Goal: Task Accomplishment & Management: Complete application form

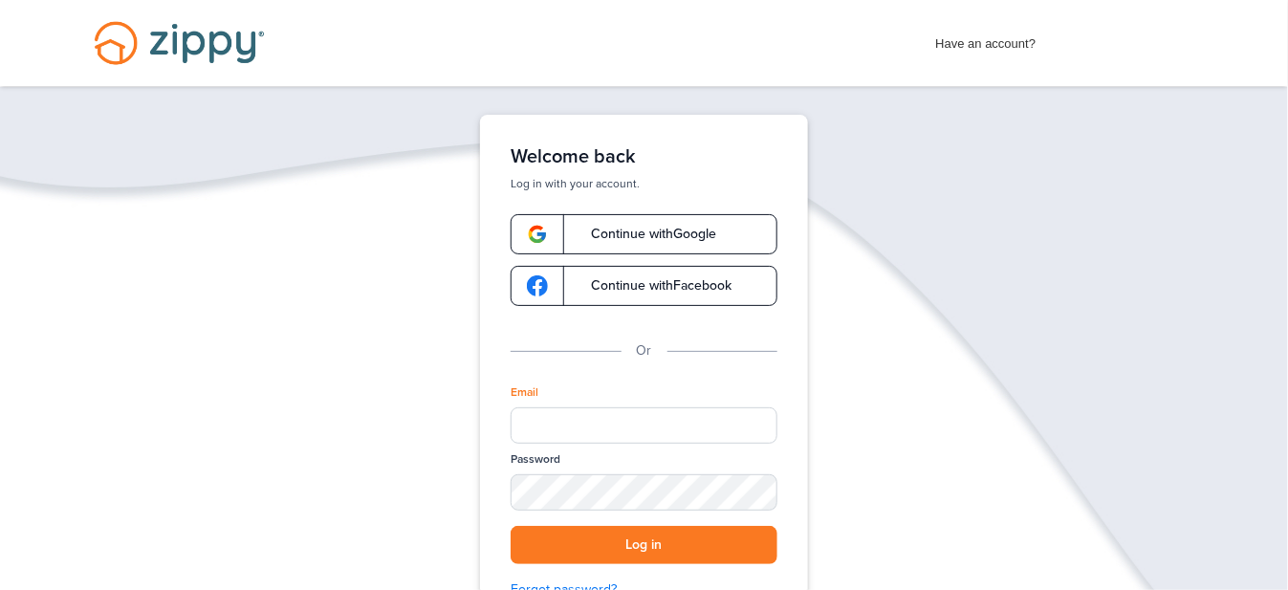
type input "**********"
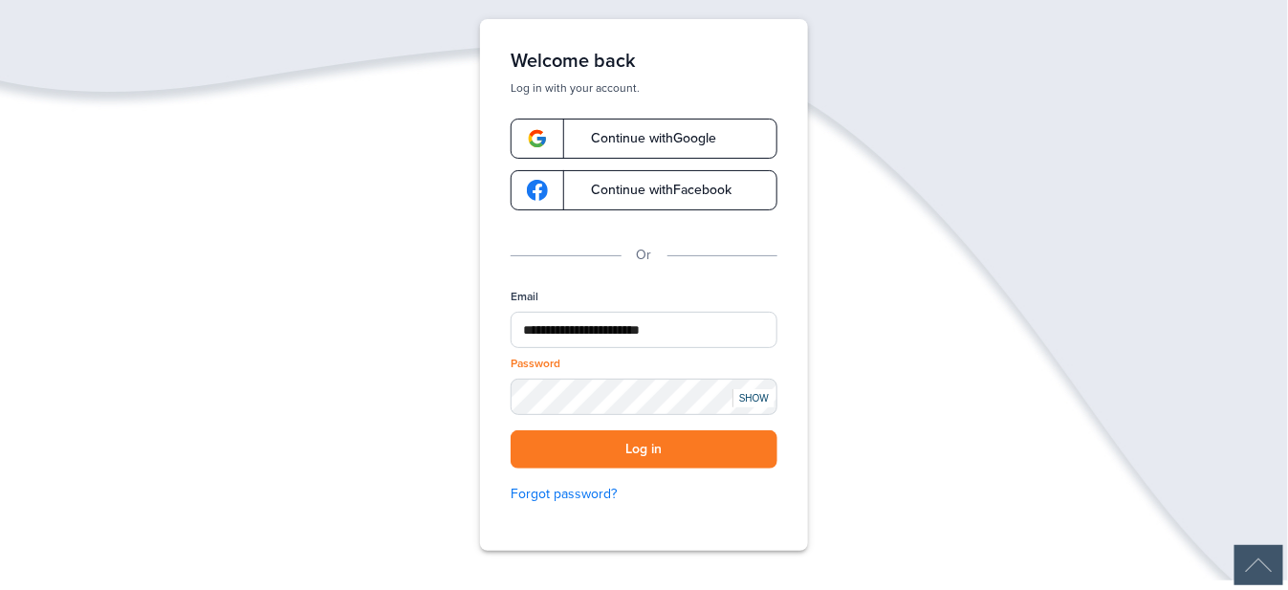
click at [762, 394] on div "SHOW" at bounding box center [754, 398] width 42 height 18
click at [671, 456] on button "Log in" at bounding box center [644, 449] width 267 height 39
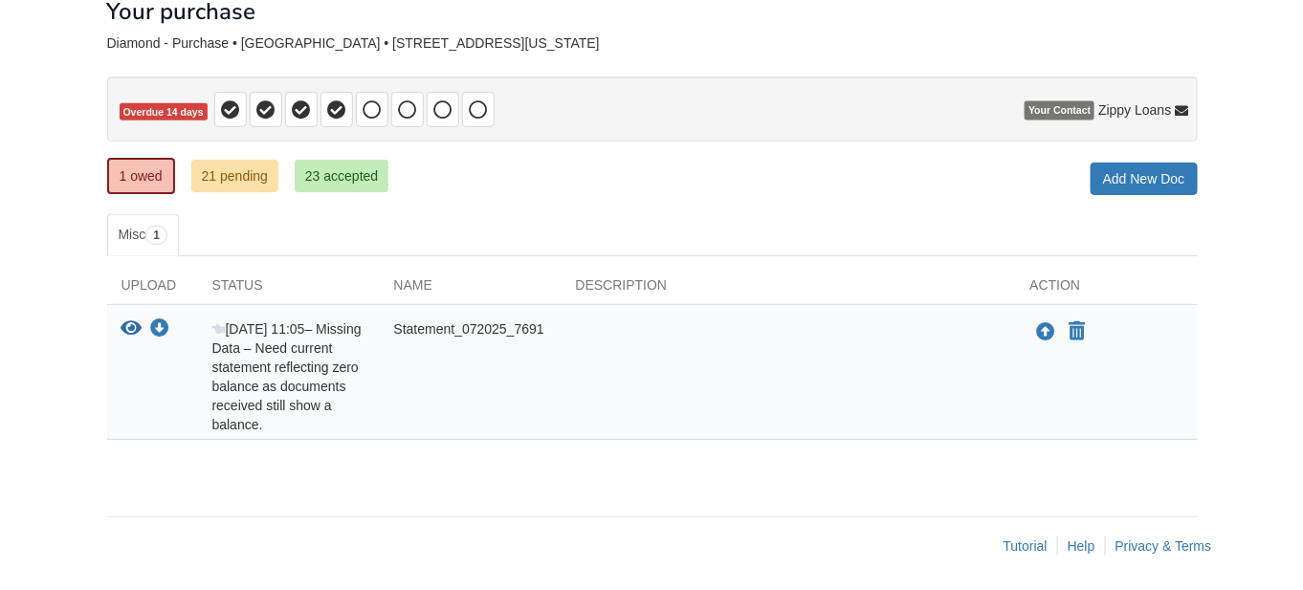
scroll to position [117, 0]
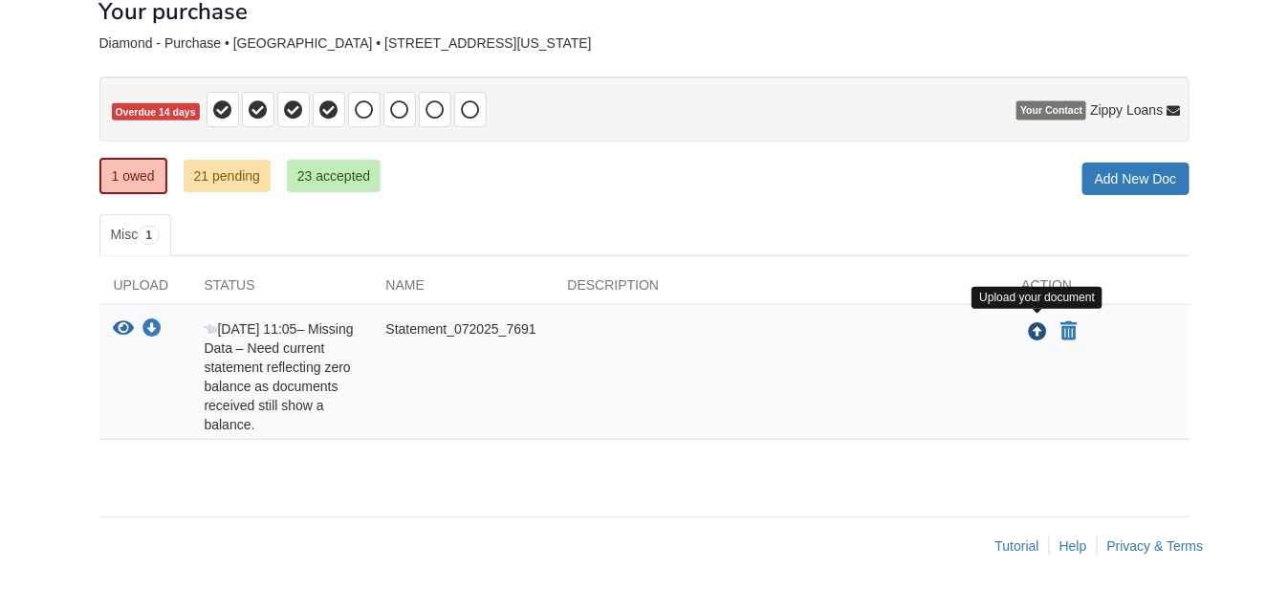
click at [1036, 324] on icon "Upload Statement_072025_7691" at bounding box center [1038, 332] width 19 height 19
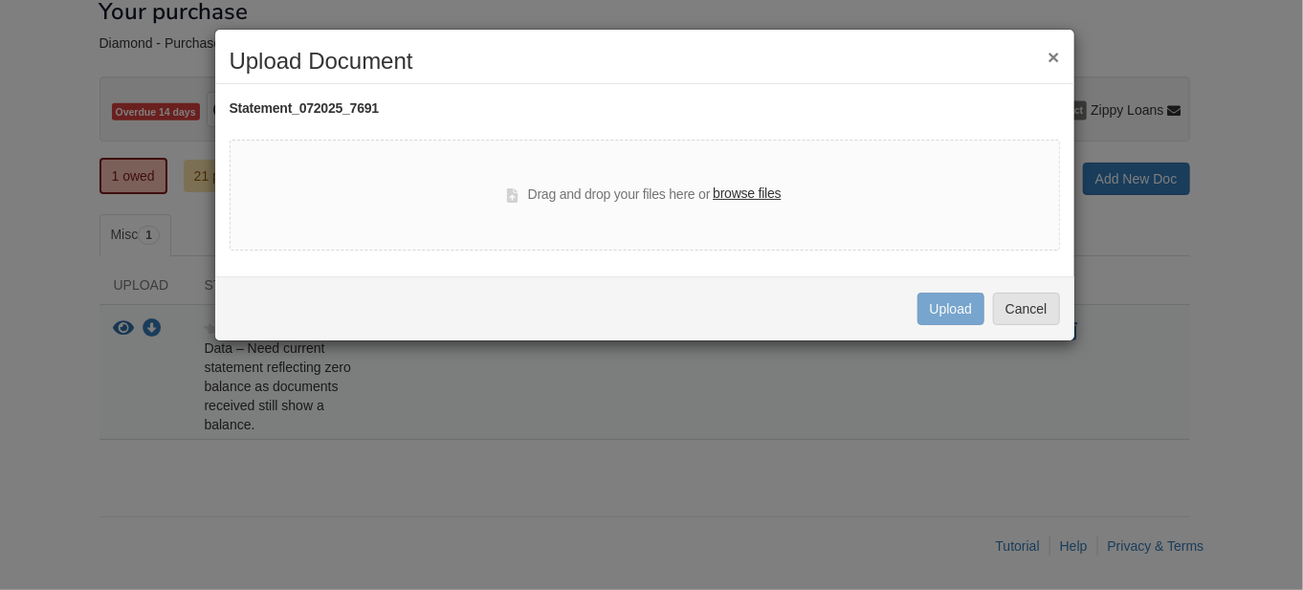
click at [757, 194] on label "browse files" at bounding box center [747, 194] width 68 height 21
click at [0, 0] on input "browse files" at bounding box center [0, 0] width 0 height 0
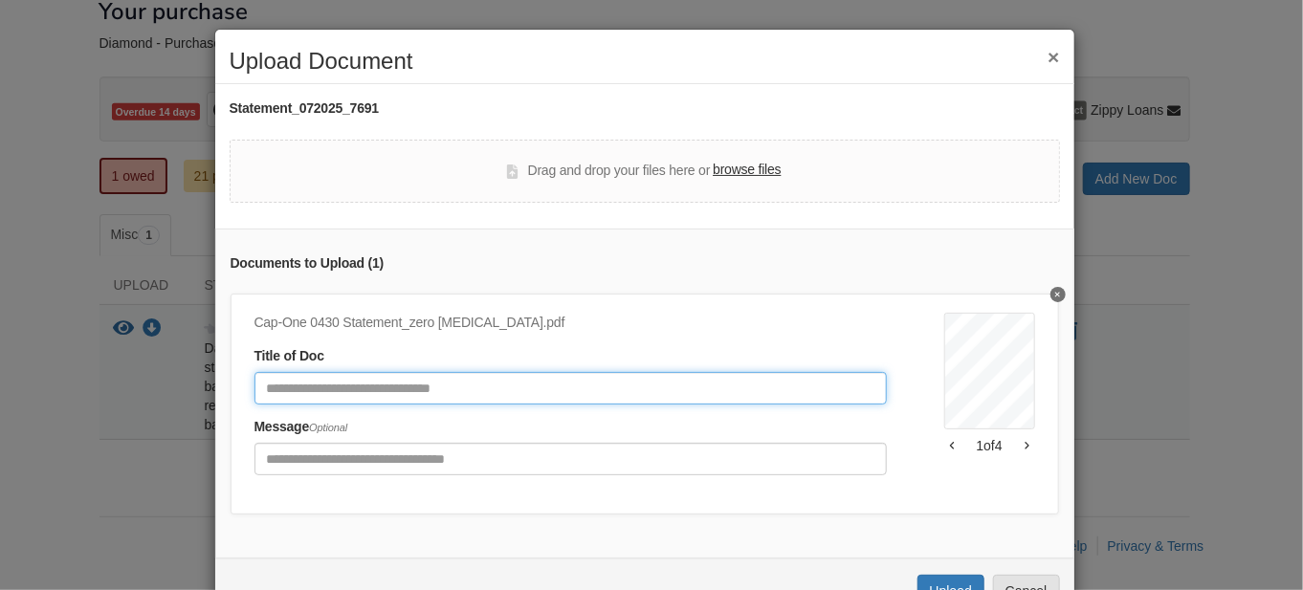
click at [277, 385] on input "Document Title" at bounding box center [570, 388] width 632 height 33
type input "**********"
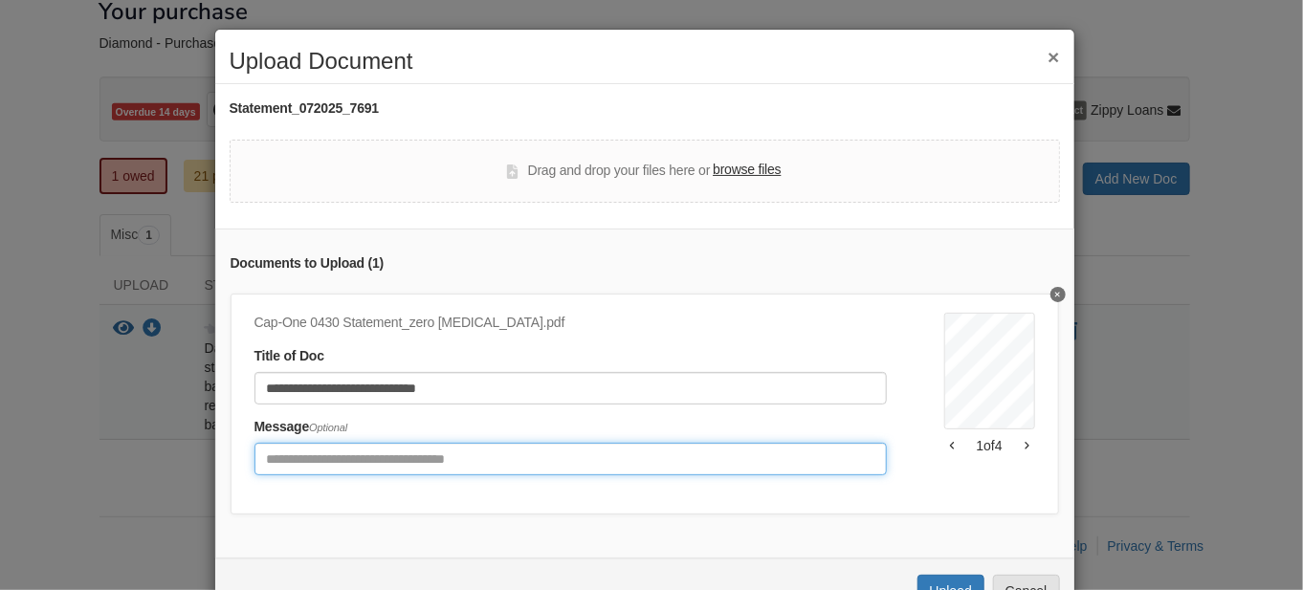
click at [272, 462] on input "Include any comments on this document" at bounding box center [570, 459] width 632 height 33
type input "*"
type input "******"
click at [666, 455] on input "**********" at bounding box center [570, 459] width 632 height 33
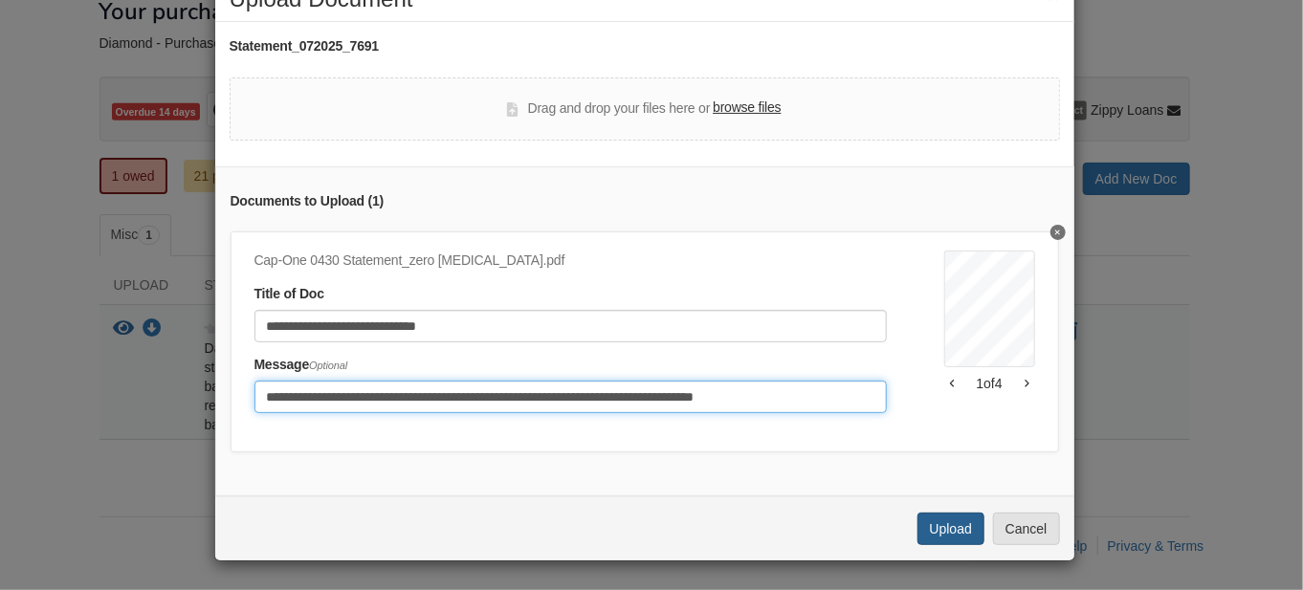
type input "**********"
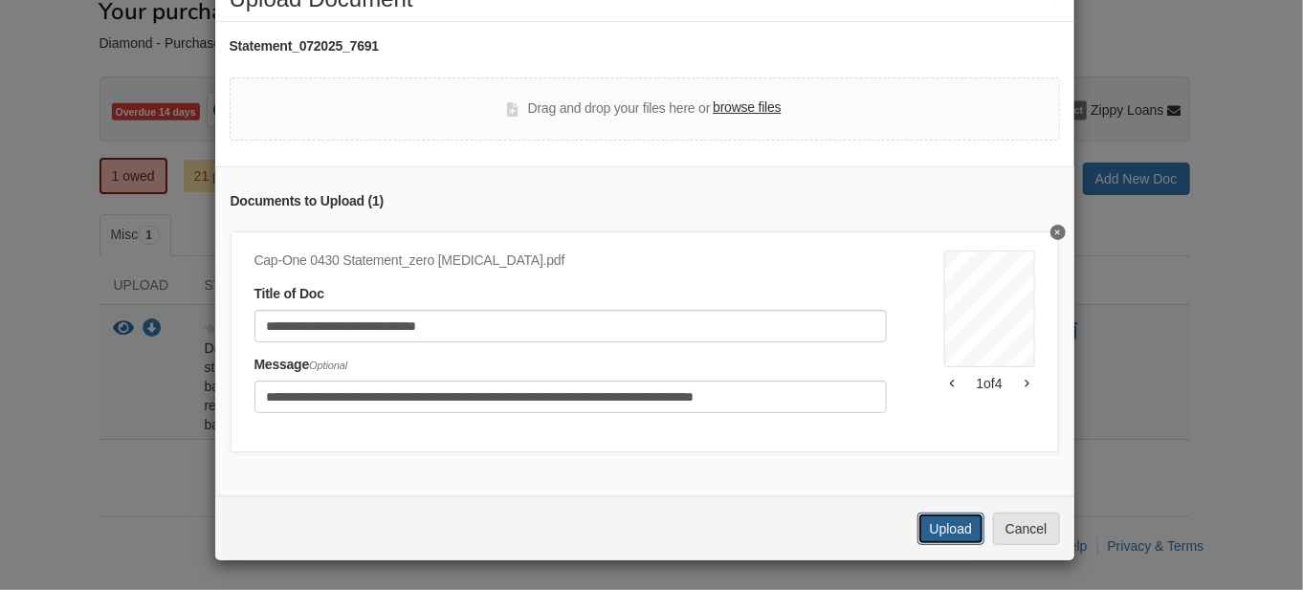
click at [935, 526] on button "Upload" at bounding box center [950, 529] width 67 height 33
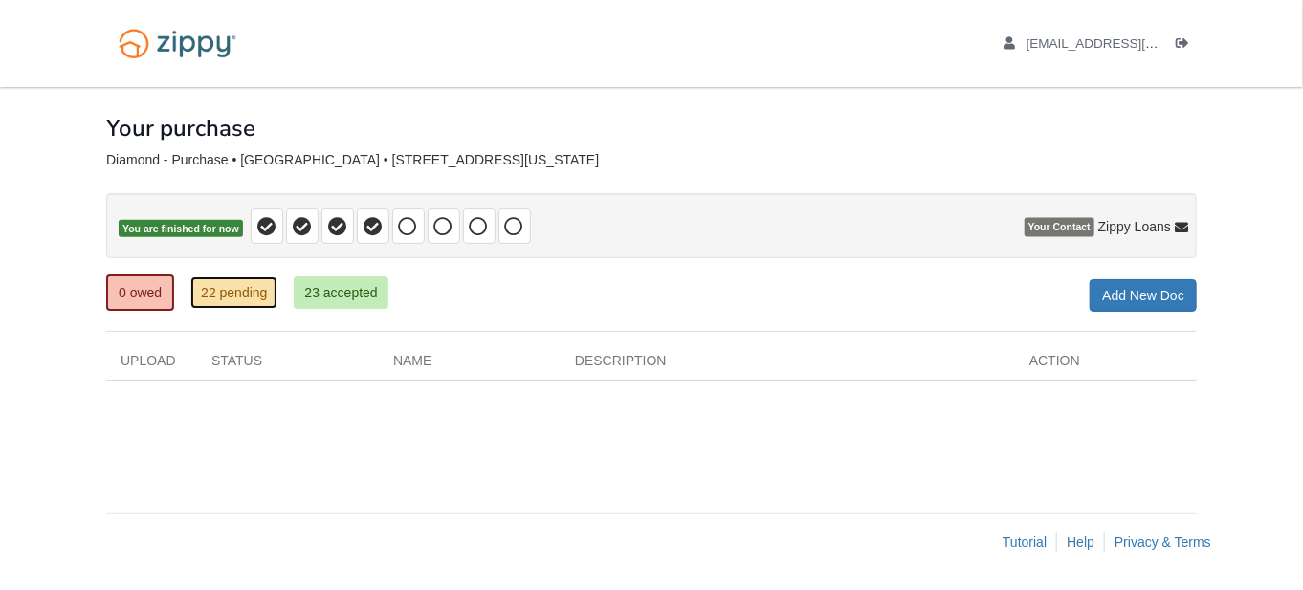
click at [232, 295] on link "22 pending" at bounding box center [233, 292] width 87 height 33
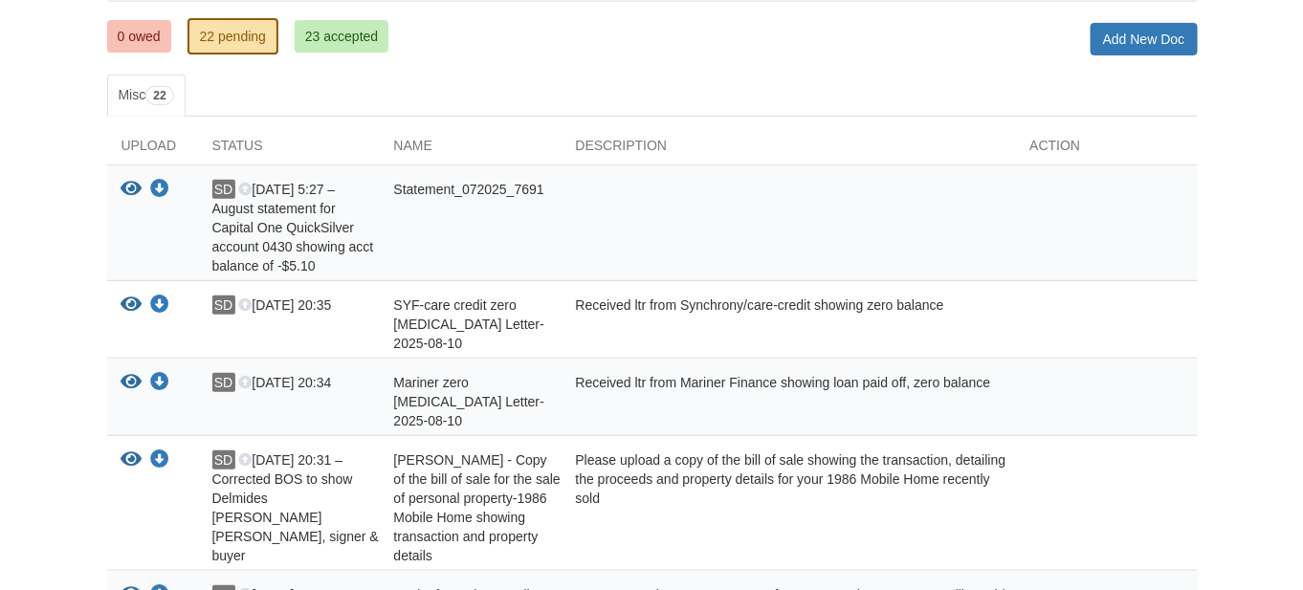
scroll to position [287, 0]
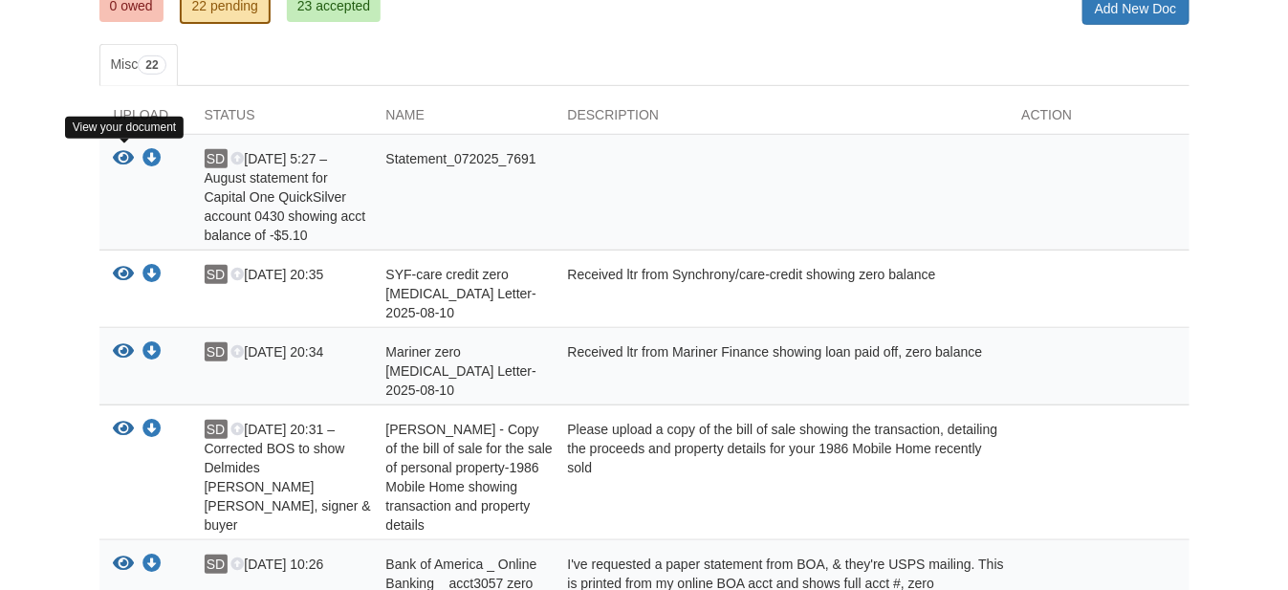
click at [121, 155] on icon "View Statement_072025_7691" at bounding box center [124, 158] width 21 height 19
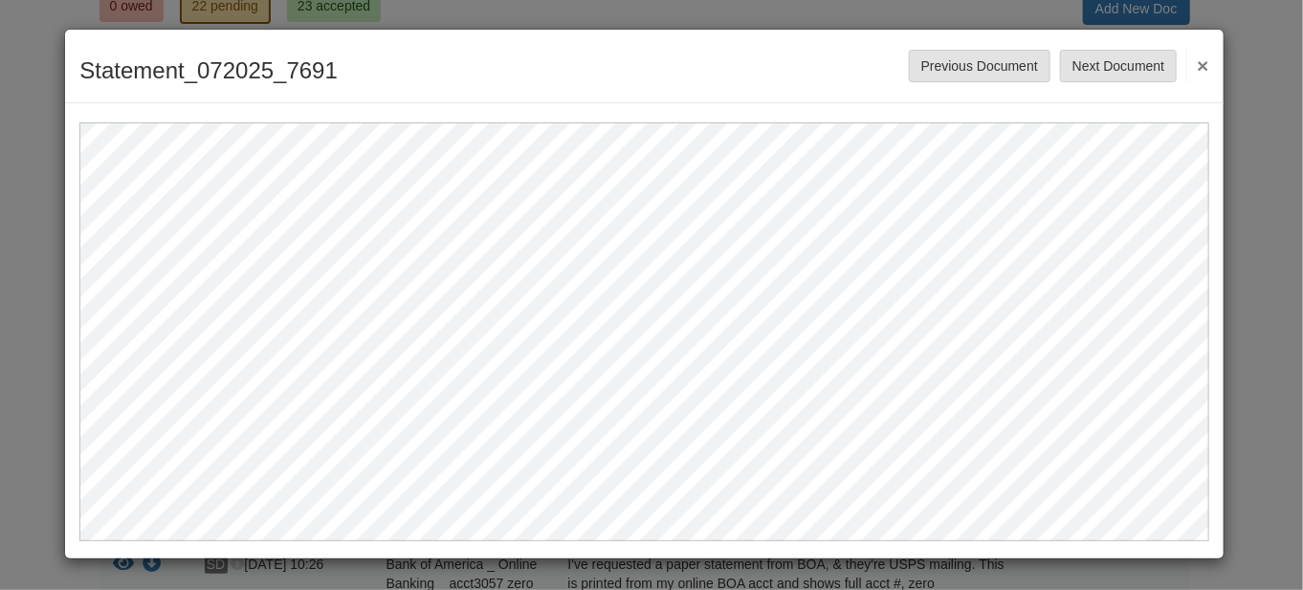
click at [1205, 63] on button "×" at bounding box center [1197, 65] width 22 height 34
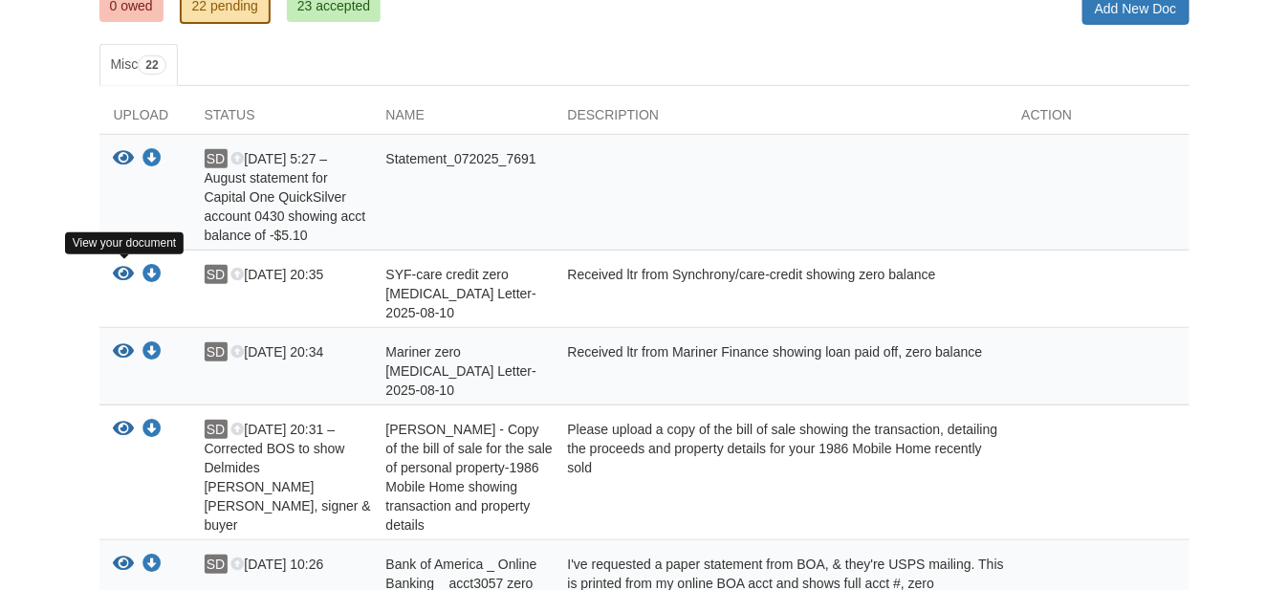
click at [121, 270] on icon "View SYF-care credit zero bal Letter-2025-08-10" at bounding box center [124, 274] width 21 height 19
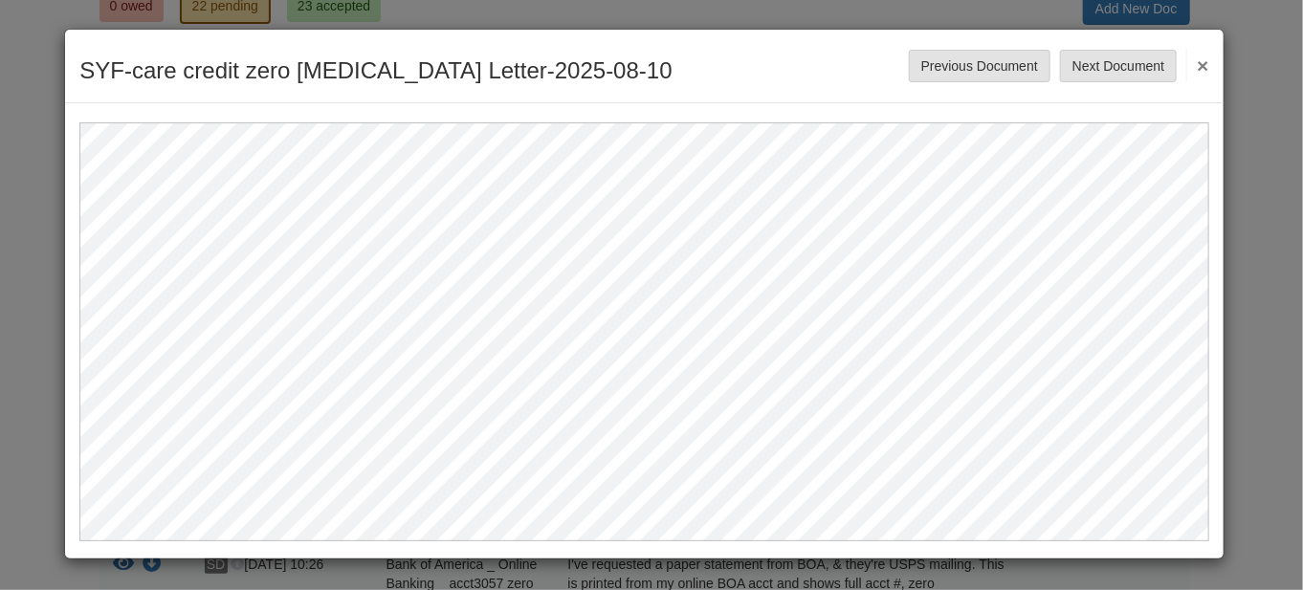
click at [1198, 61] on button "×" at bounding box center [1197, 65] width 22 height 34
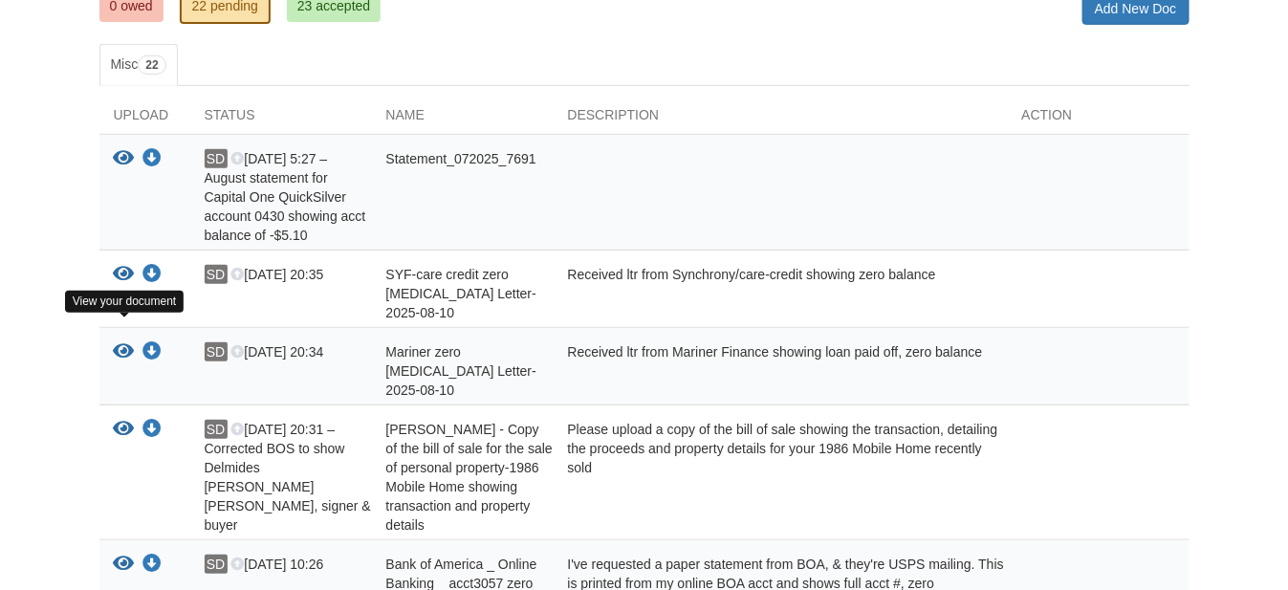
click at [120, 342] on icon "View Mariner zero bal Letter-2025-08-10" at bounding box center [124, 351] width 21 height 19
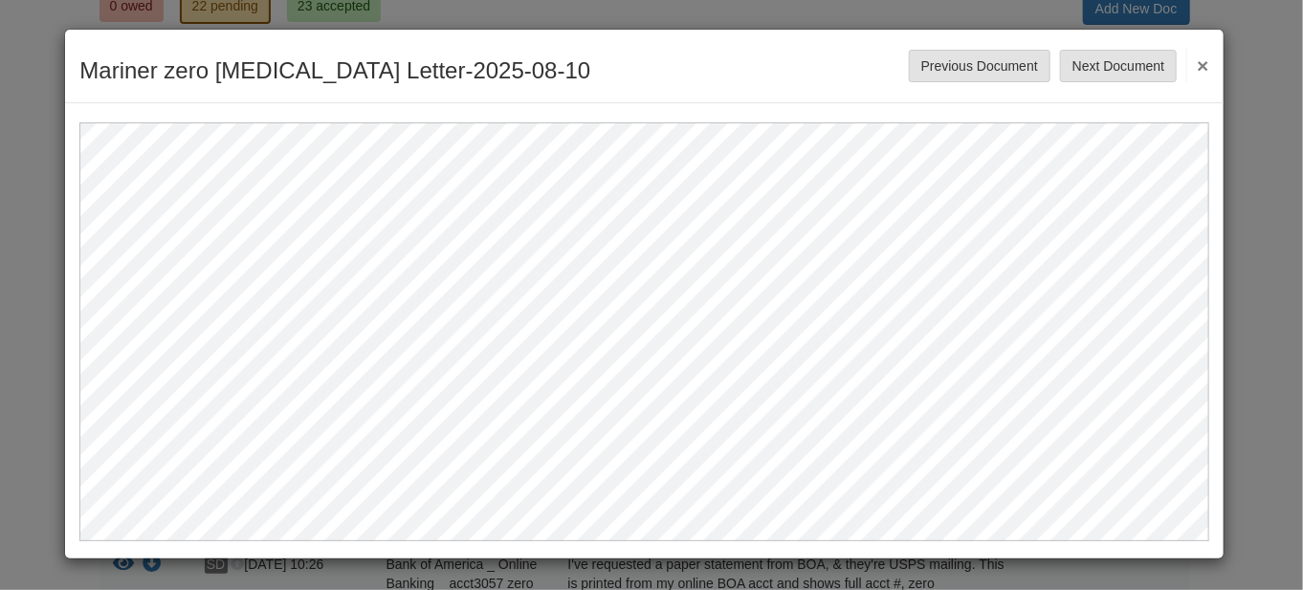
click at [1200, 61] on button "×" at bounding box center [1197, 65] width 22 height 34
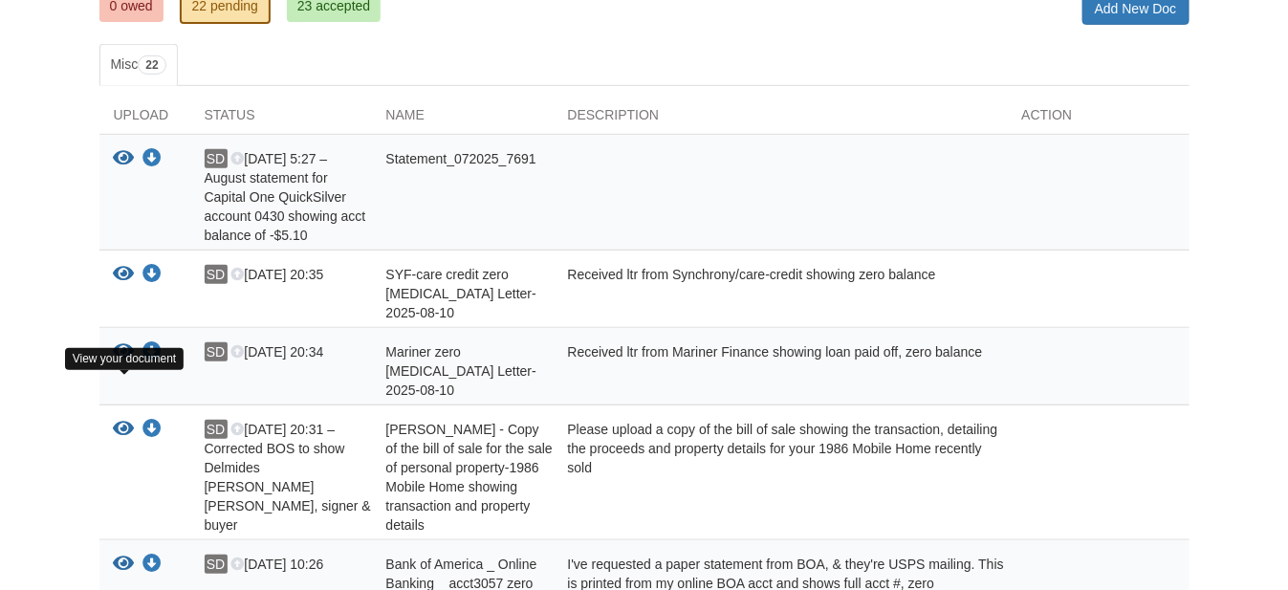
click at [122, 420] on icon "View Shelby Diamond - Copy of the bill of sale for the sale of personal propert…" at bounding box center [124, 429] width 21 height 19
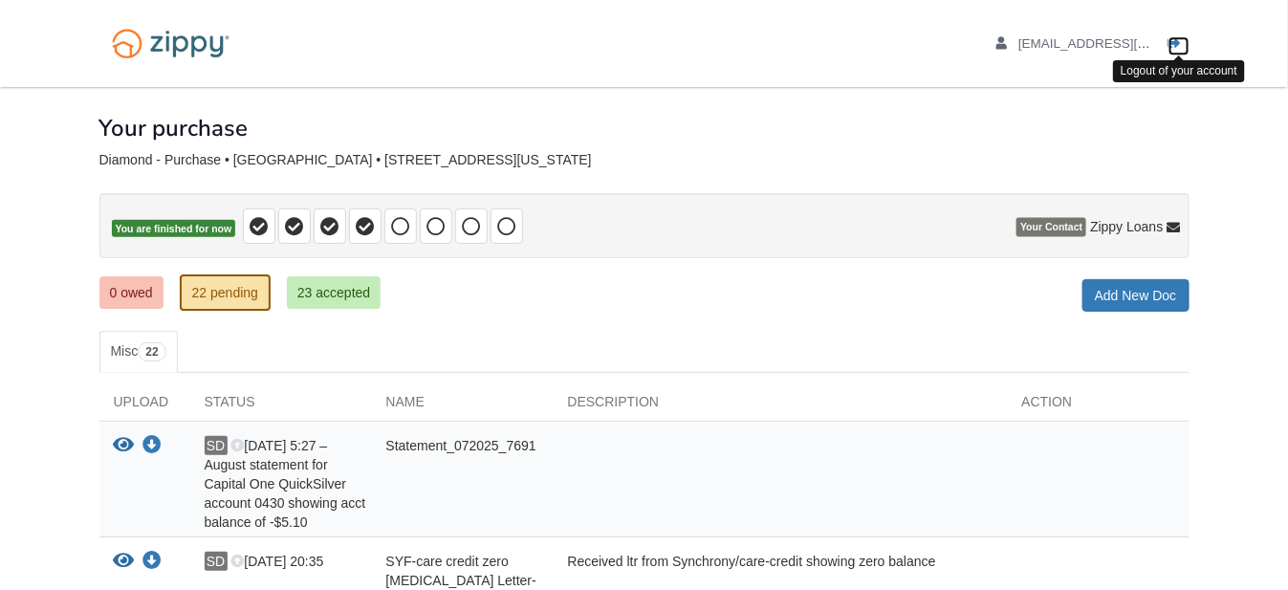
click at [1175, 40] on icon "Log out" at bounding box center [1175, 43] width 13 height 13
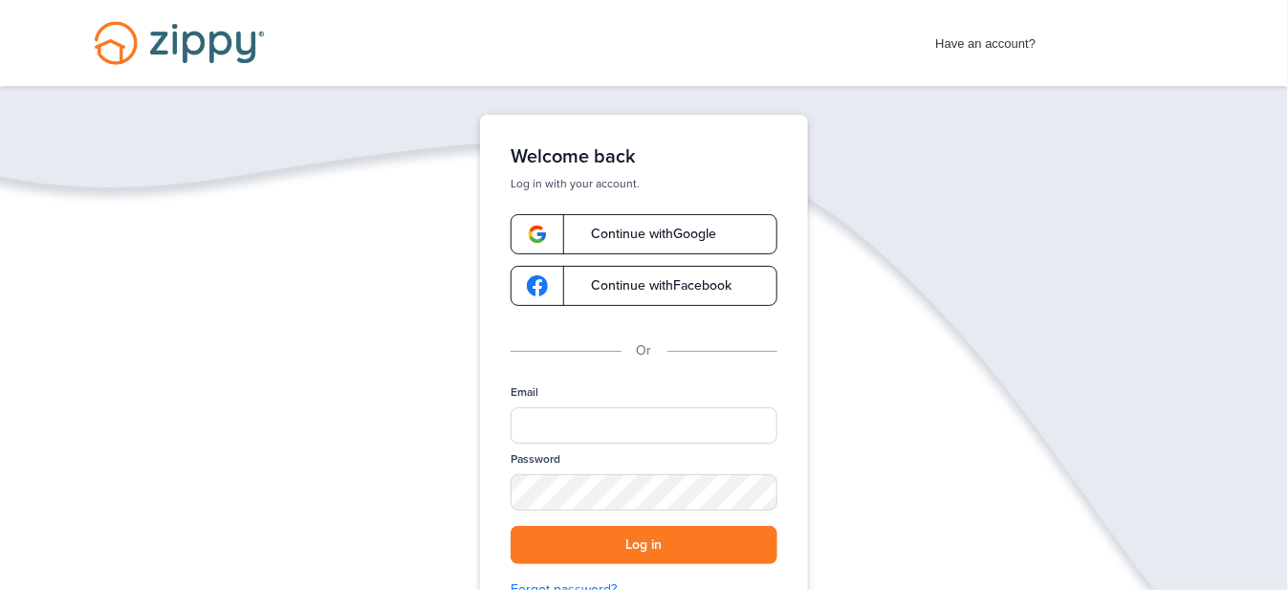
scroll to position [96, 0]
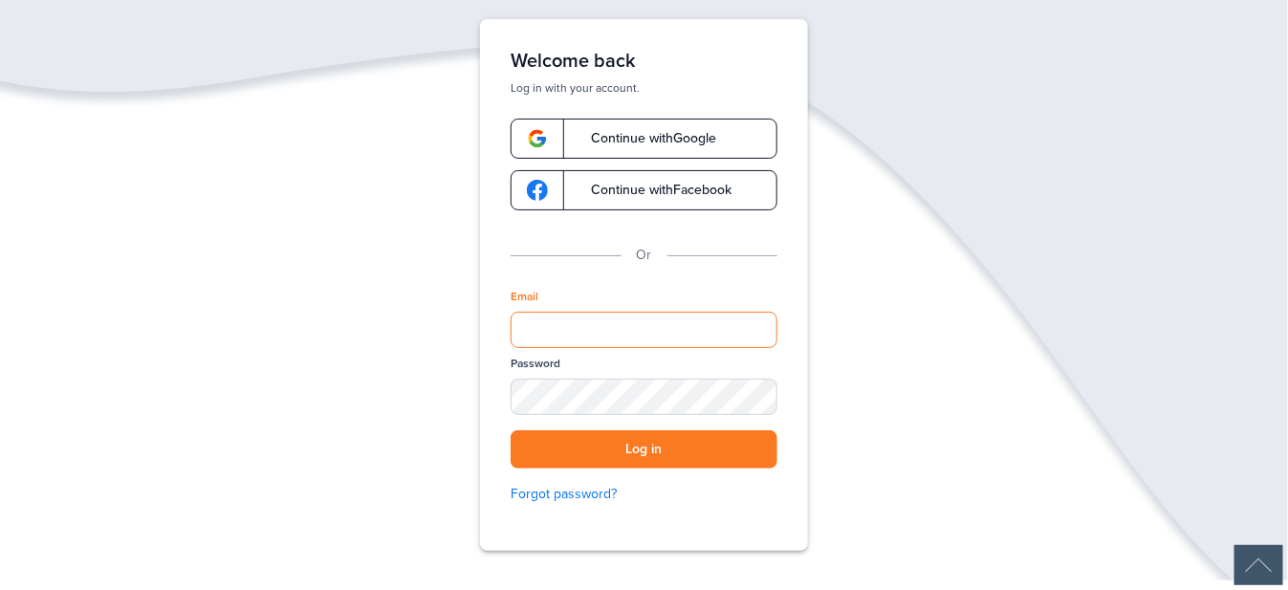
click at [537, 320] on input "Email" at bounding box center [644, 330] width 267 height 36
type input "**********"
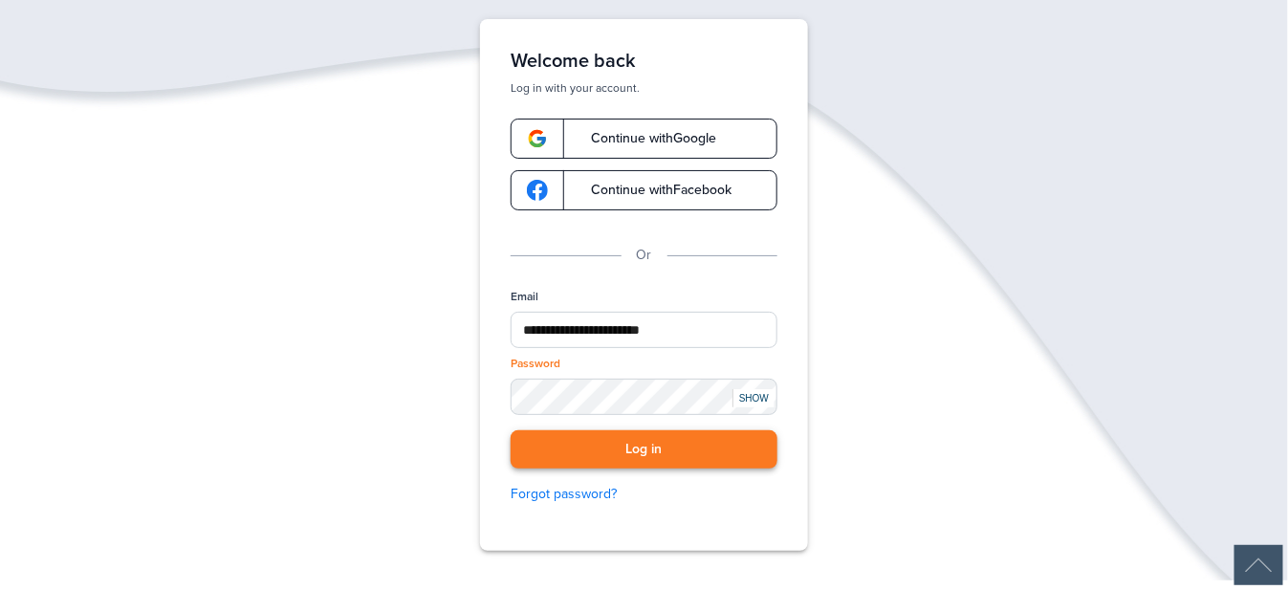
click at [683, 455] on button "Log in" at bounding box center [644, 449] width 267 height 39
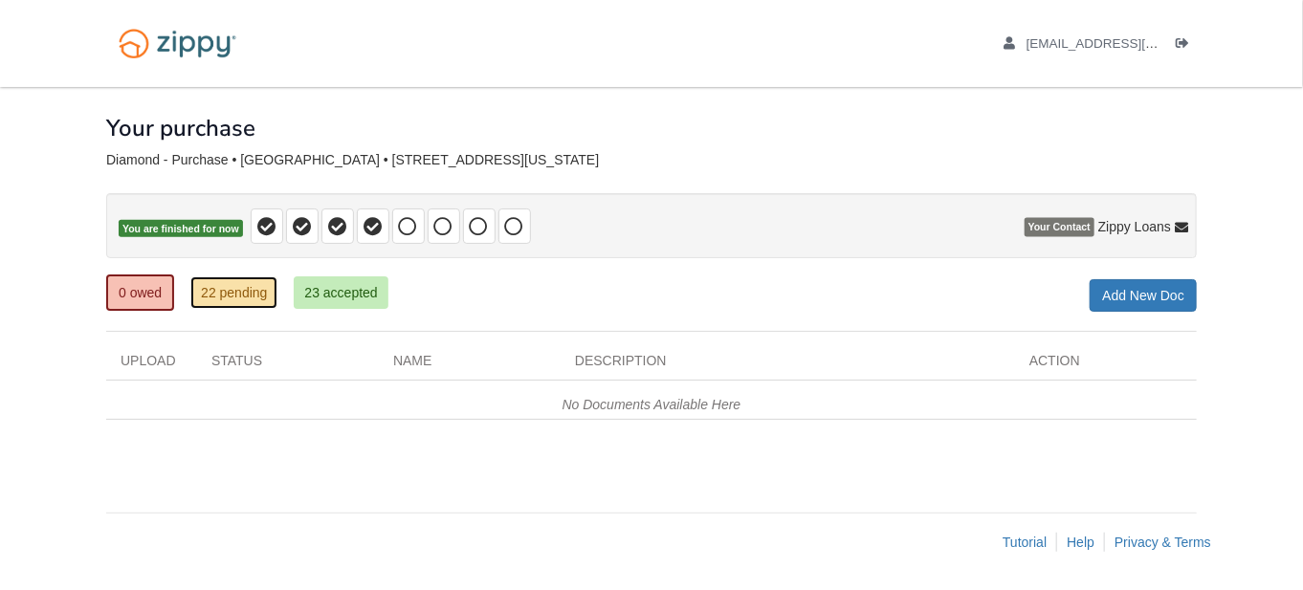
click at [242, 287] on link "22 pending" at bounding box center [233, 292] width 87 height 33
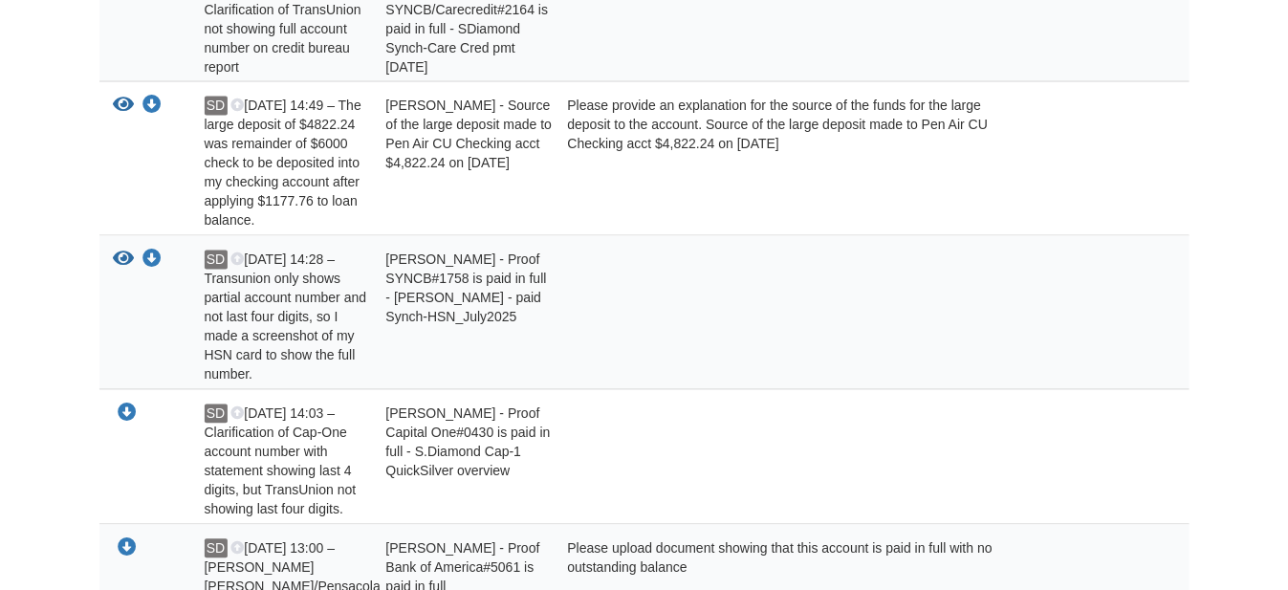
scroll to position [1148, 0]
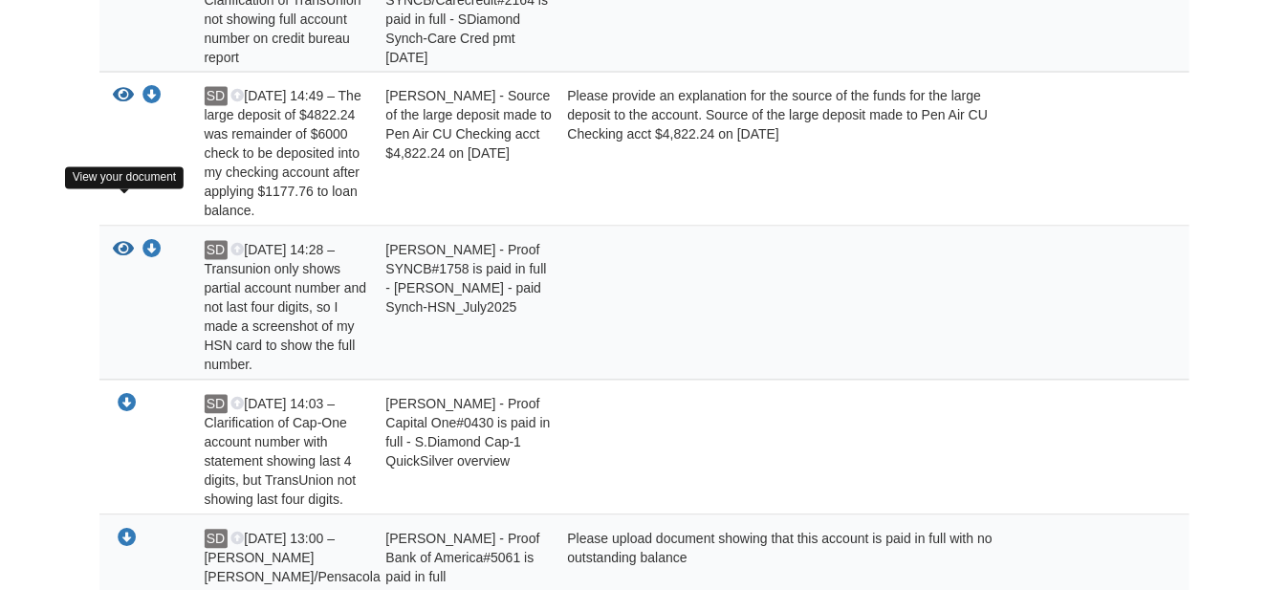
click at [121, 241] on icon "View Shelby Diamond - Proof SYNCB#1758 is paid in full - Shelby Diamond - paid …" at bounding box center [124, 250] width 21 height 19
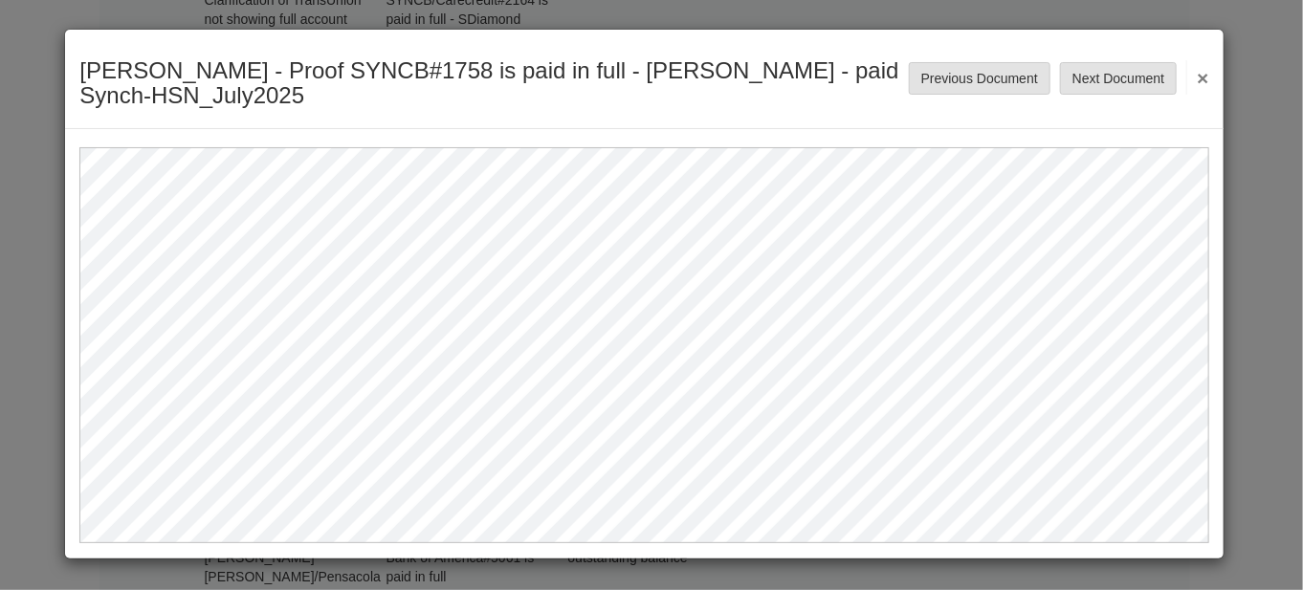
click at [1202, 75] on button "×" at bounding box center [1197, 77] width 22 height 34
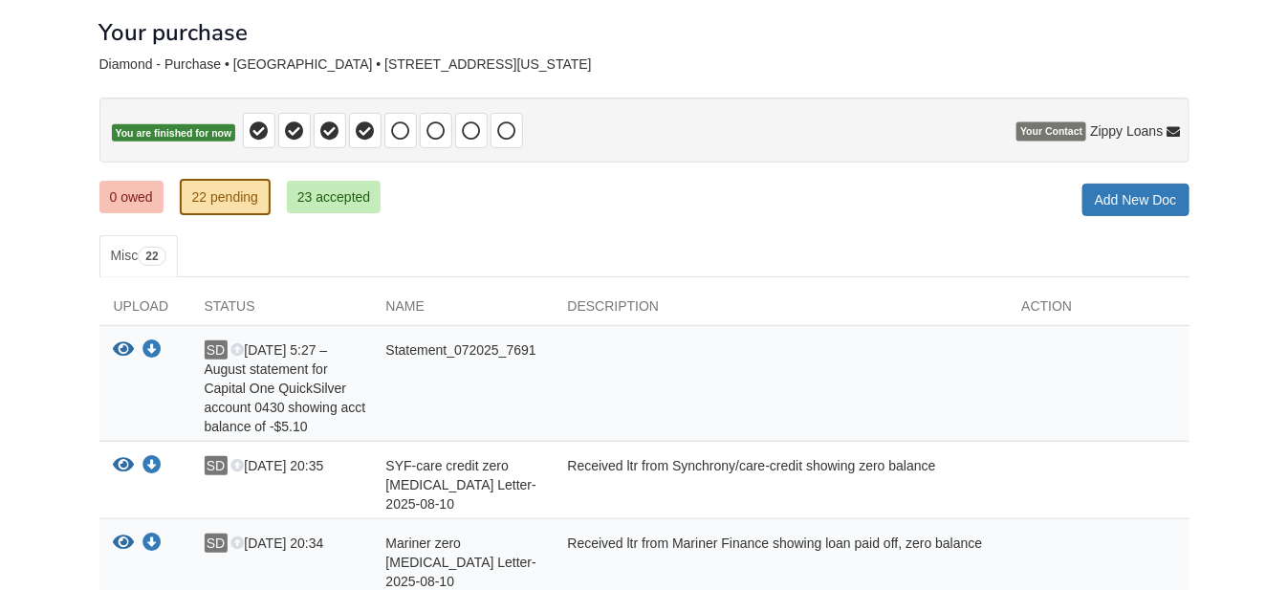
scroll to position [0, 0]
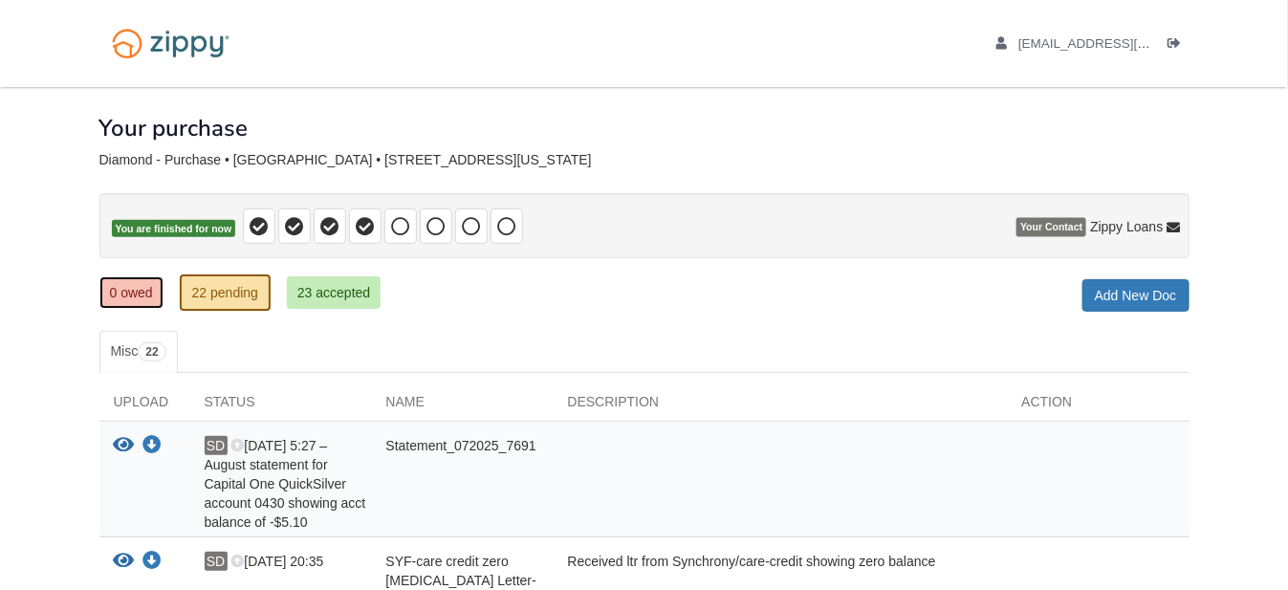
click at [121, 294] on link "0 owed" at bounding box center [131, 292] width 64 height 33
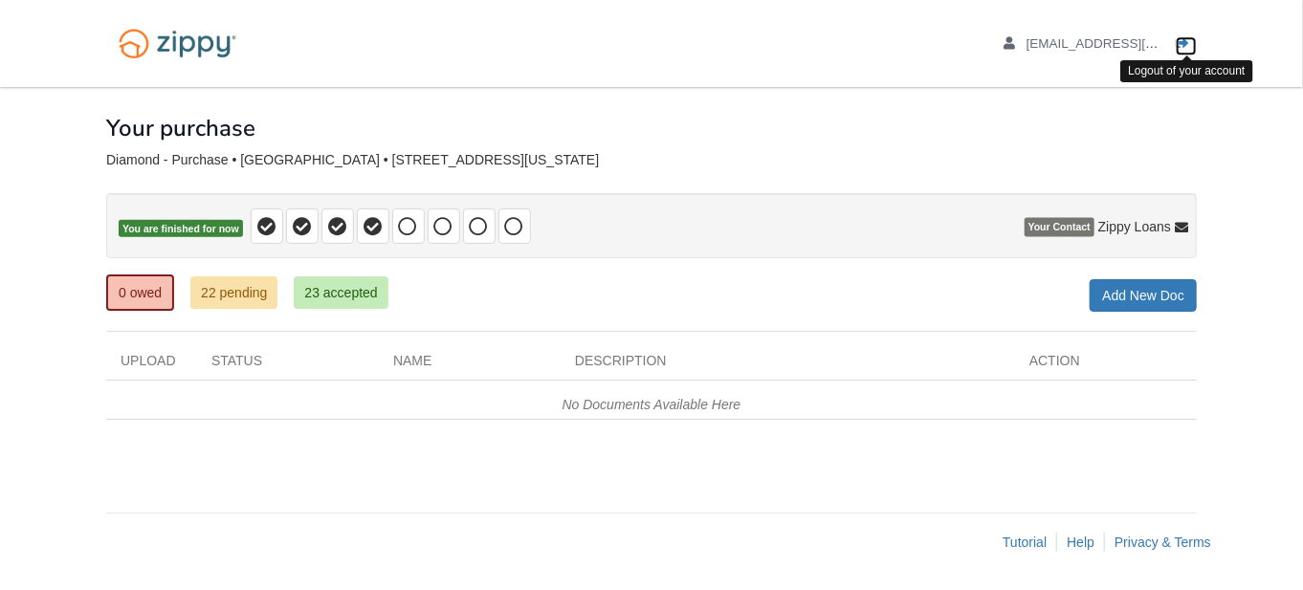
click at [1178, 43] on icon "Log out" at bounding box center [1181, 43] width 13 height 13
